Goal: Task Accomplishment & Management: Use online tool/utility

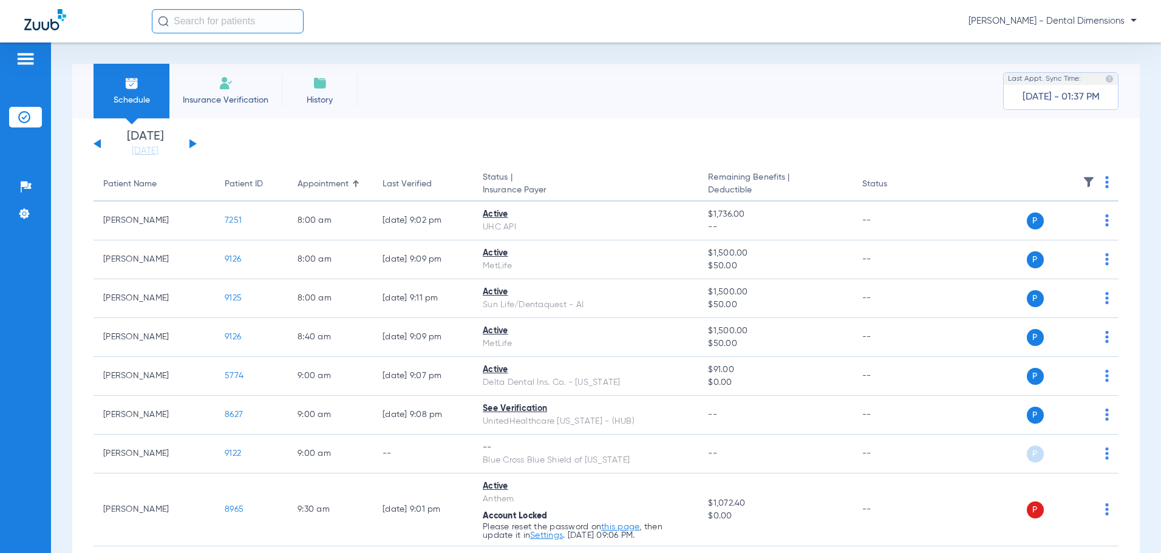
click at [191, 143] on button at bounding box center [192, 143] width 7 height 9
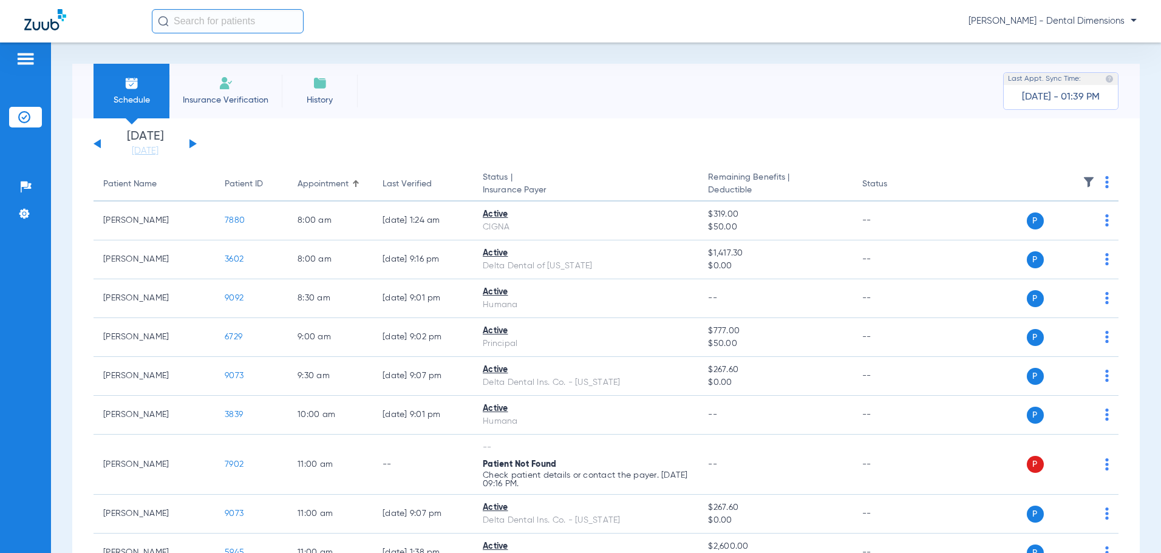
drag, startPoint x: 98, startPoint y: 142, endPoint x: 98, endPoint y: 149, distance: 6.7
click at [99, 144] on button at bounding box center [96, 143] width 7 height 9
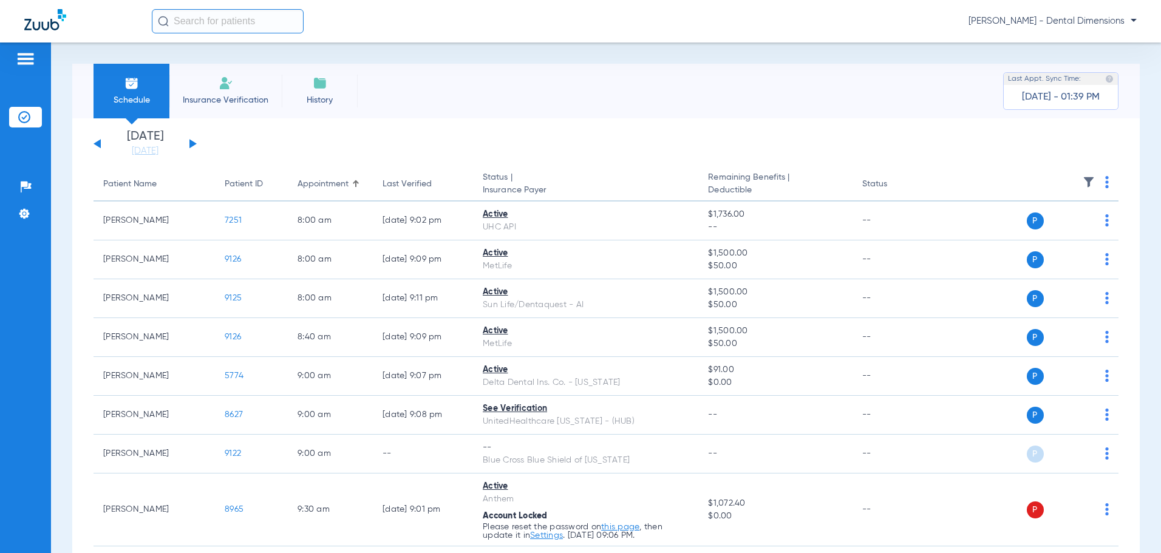
click at [193, 143] on button at bounding box center [192, 143] width 7 height 9
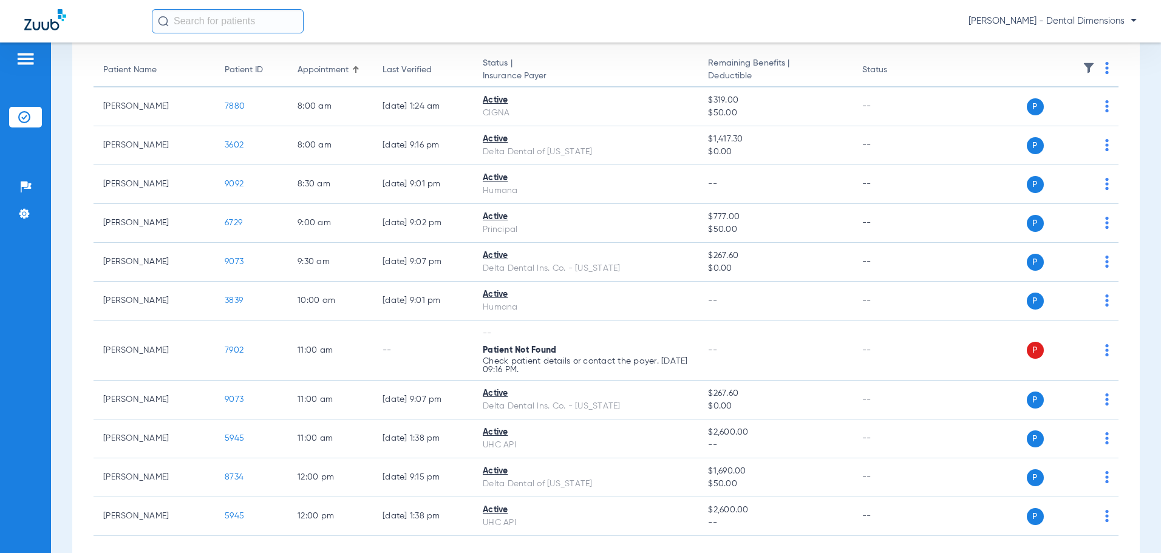
scroll to position [53, 0]
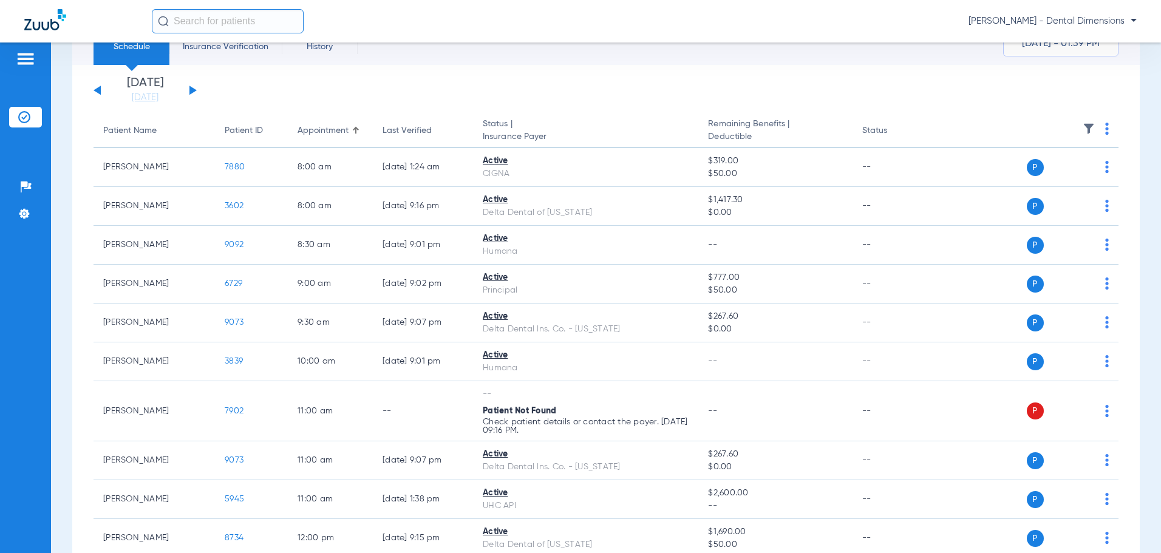
click at [189, 90] on button at bounding box center [192, 90] width 7 height 9
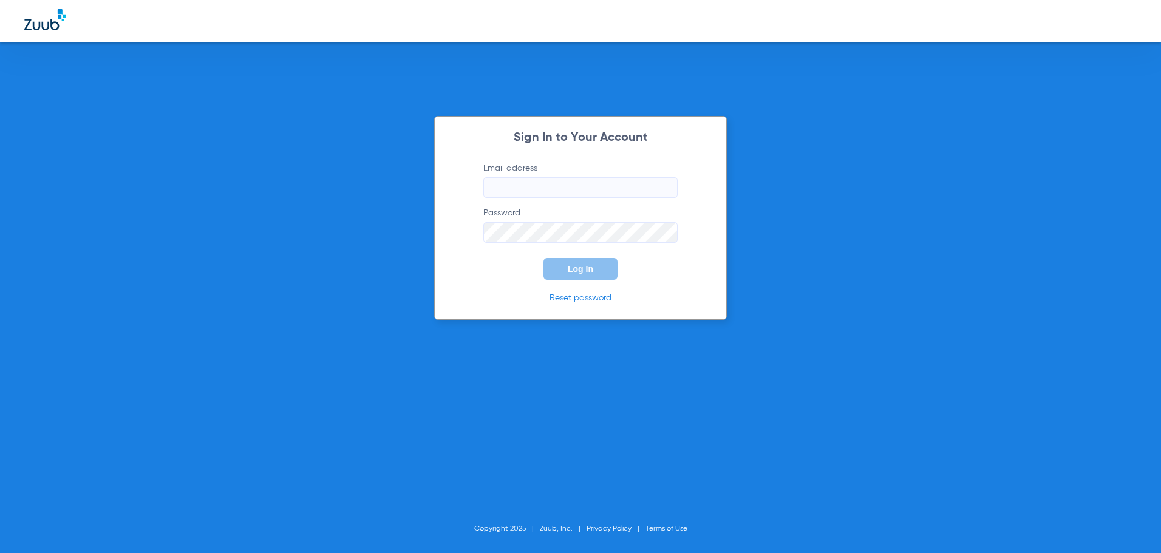
type input "[EMAIL_ADDRESS][DOMAIN_NAME]"
click at [557, 271] on button "Log In" at bounding box center [580, 269] width 74 height 22
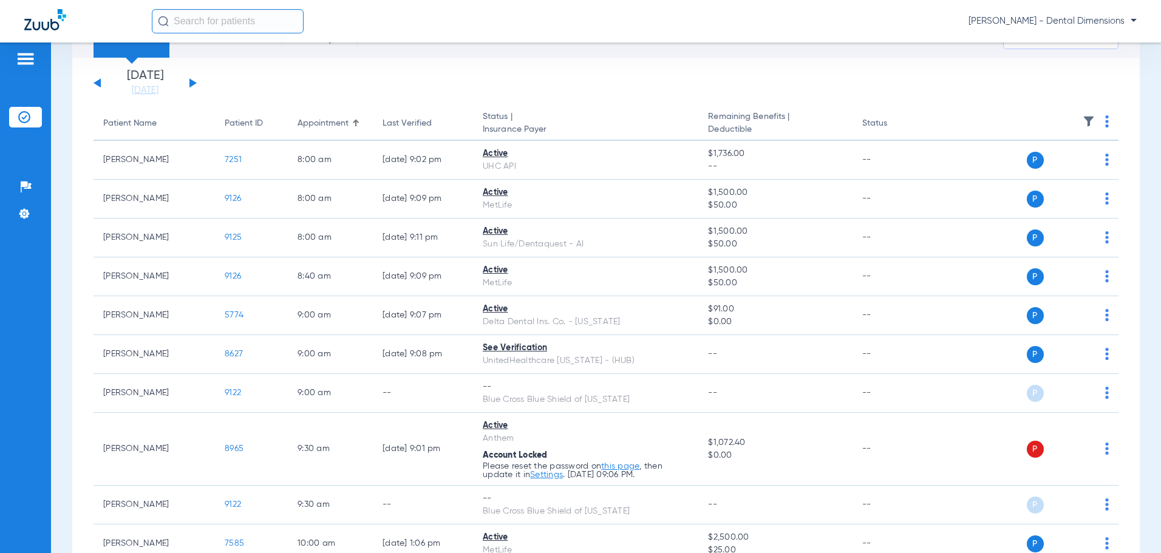
scroll to position [182, 0]
